Goal: Task Accomplishment & Management: Use online tool/utility

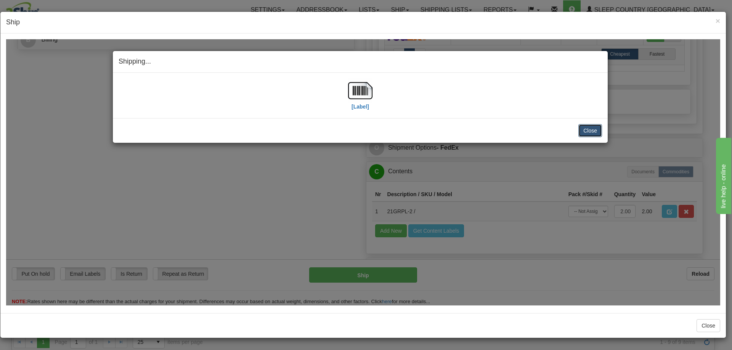
click at [589, 129] on button "Close" at bounding box center [590, 130] width 24 height 13
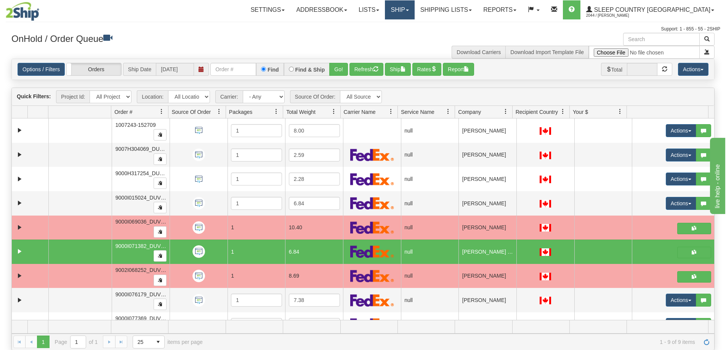
click at [414, 8] on link "Ship" at bounding box center [399, 9] width 29 height 19
click at [407, 35] on span "OnHold / Order Queue" at bounding box center [380, 37] width 54 height 6
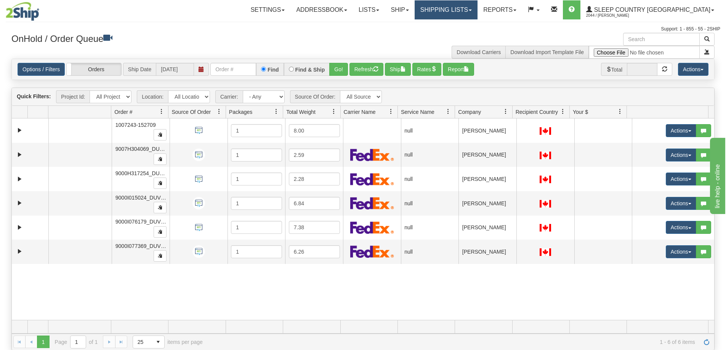
click at [478, 8] on link "Shipping lists" at bounding box center [446, 9] width 63 height 19
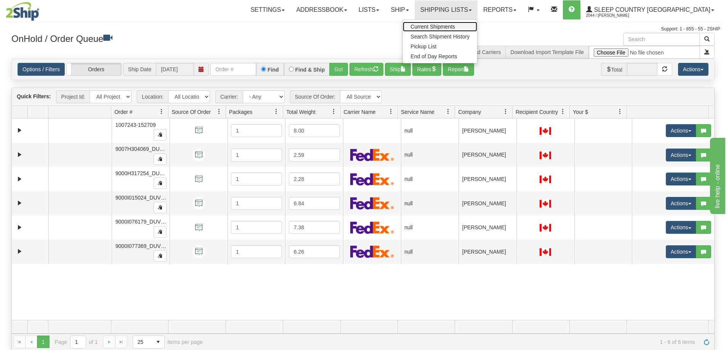
click at [477, 23] on link "Current Shipments" at bounding box center [440, 27] width 74 height 10
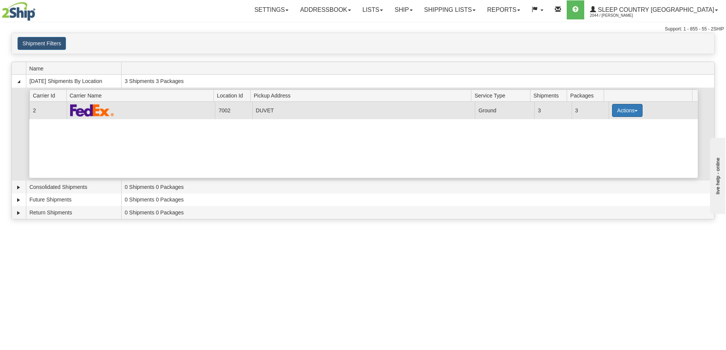
click at [631, 110] on button "Actions" at bounding box center [627, 110] width 30 height 13
click at [607, 145] on span "Pickup" at bounding box center [599, 144] width 20 height 5
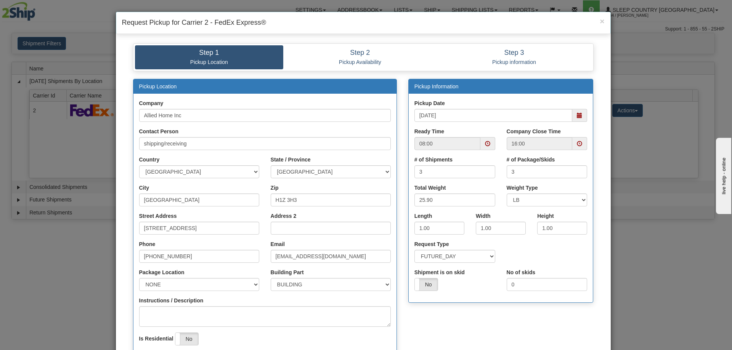
click at [579, 143] on span at bounding box center [579, 143] width 5 height 5
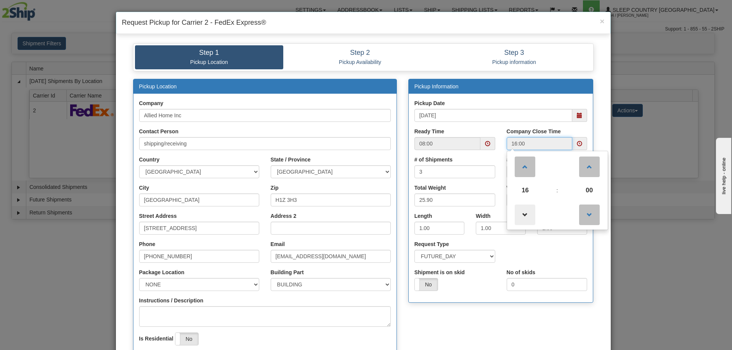
click at [524, 213] on span at bounding box center [524, 215] width 21 height 21
type input "15:00"
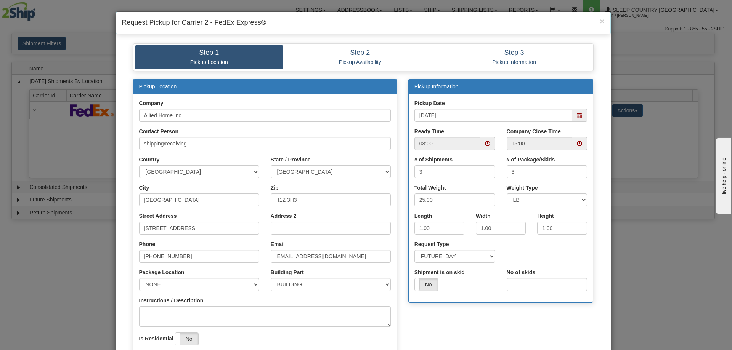
click at [407, 319] on div "Pickup Location Company Allied Home Inc Contact Person shipping/receiving Count…" at bounding box center [363, 231] width 472 height 305
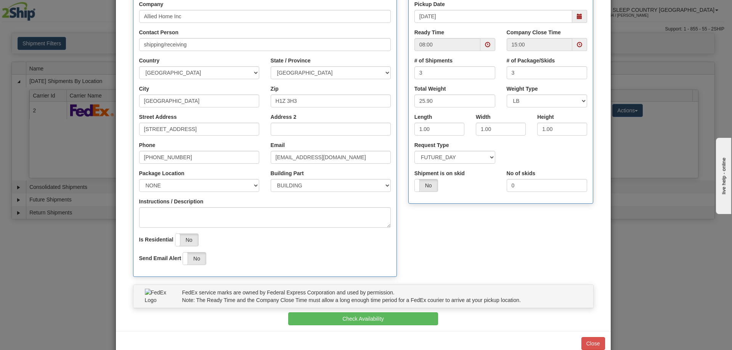
scroll to position [117, 0]
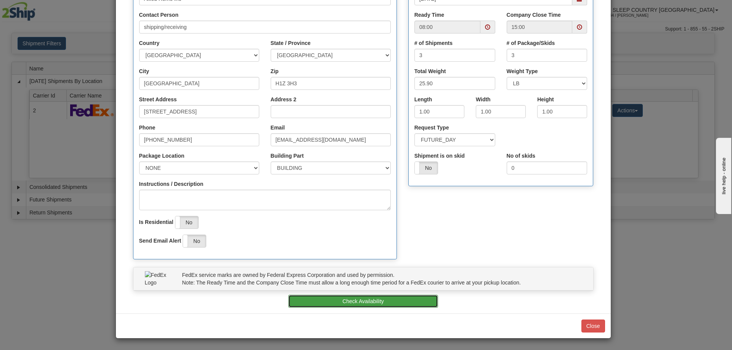
click at [365, 298] on button "Check Availability" at bounding box center [363, 301] width 150 height 13
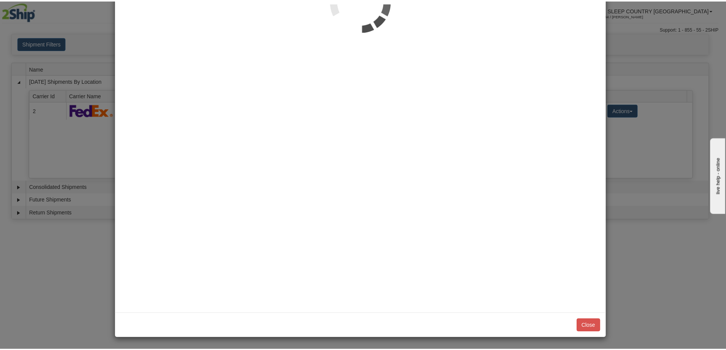
scroll to position [0, 0]
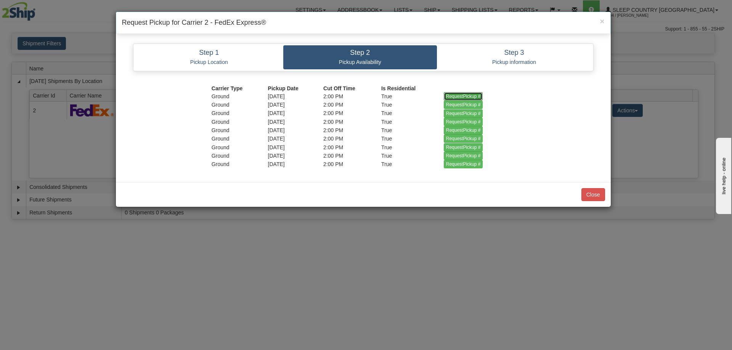
click at [463, 94] on input "RequestPickup #" at bounding box center [463, 96] width 39 height 8
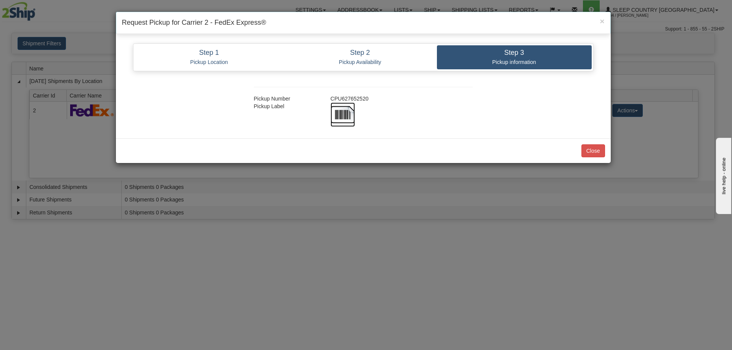
click at [343, 112] on img at bounding box center [342, 115] width 24 height 24
click at [592, 151] on button "Close" at bounding box center [593, 150] width 24 height 13
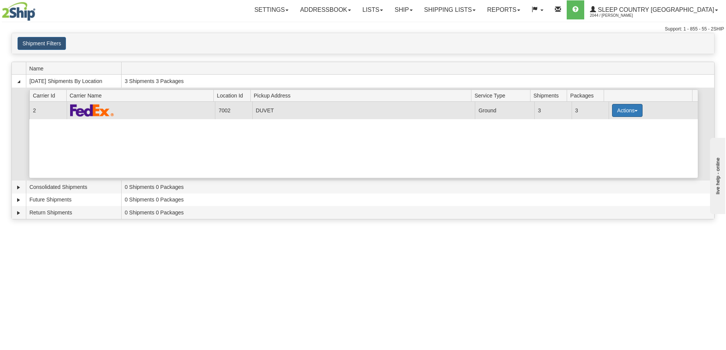
click at [632, 109] on button "Actions" at bounding box center [627, 110] width 30 height 13
click at [603, 137] on span "Close" at bounding box center [598, 134] width 18 height 5
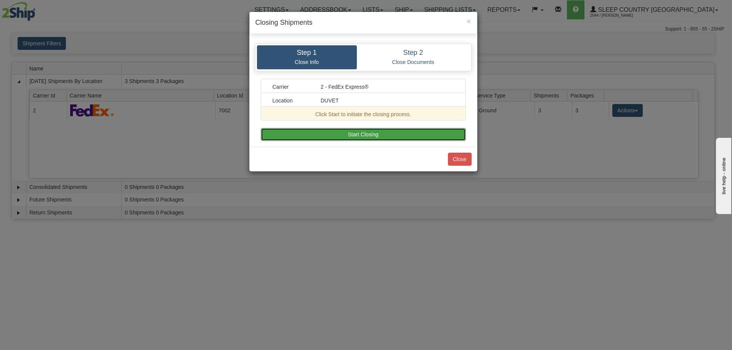
click at [363, 134] on button "Start Closing" at bounding box center [363, 134] width 205 height 13
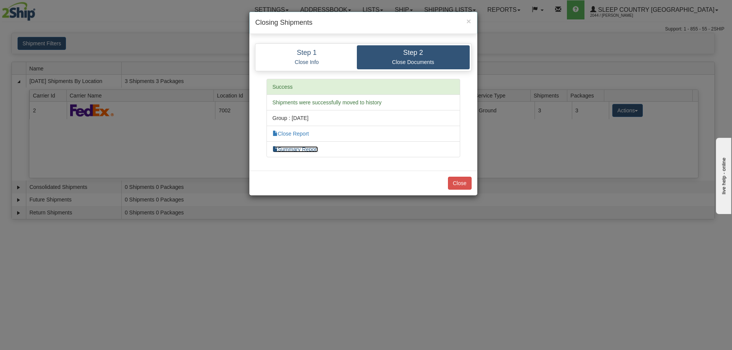
click at [310, 148] on link "Summary Report" at bounding box center [295, 149] width 46 height 6
click at [290, 139] on li "Close Report" at bounding box center [363, 134] width 194 height 16
click at [290, 132] on link "Close Report" at bounding box center [290, 134] width 37 height 6
click at [464, 185] on button "Close" at bounding box center [460, 183] width 24 height 13
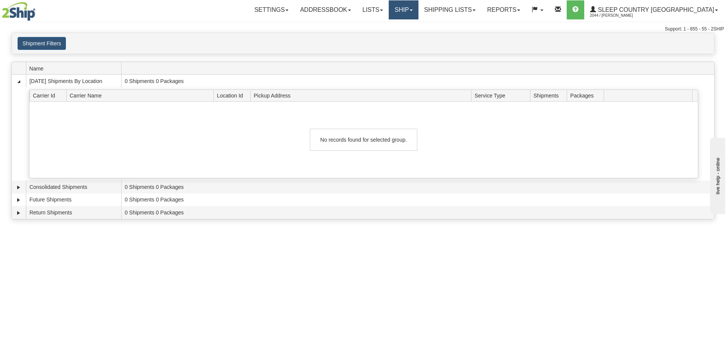
click at [418, 9] on link "Ship" at bounding box center [403, 9] width 29 height 19
click at [410, 37] on span "OnHold / Order Queue" at bounding box center [384, 37] width 54 height 6
